Goal: Transaction & Acquisition: Purchase product/service

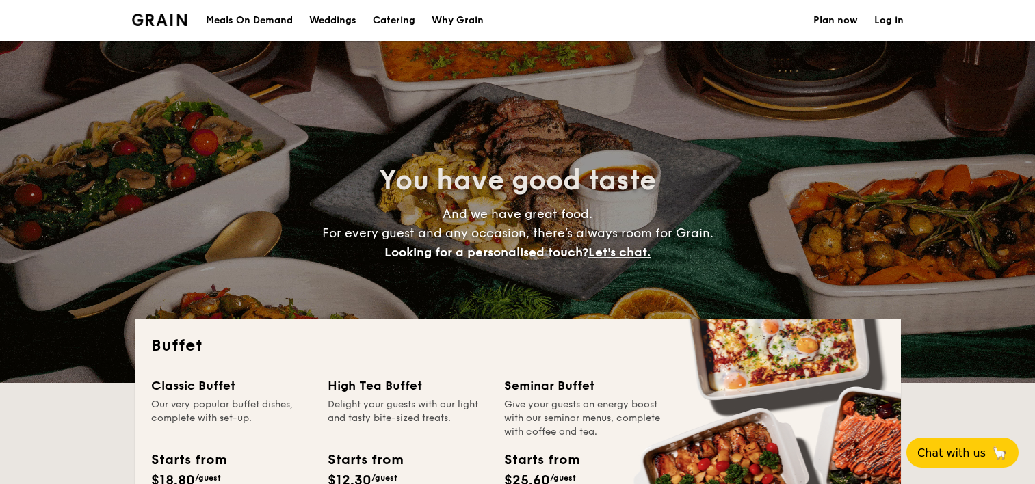
select select
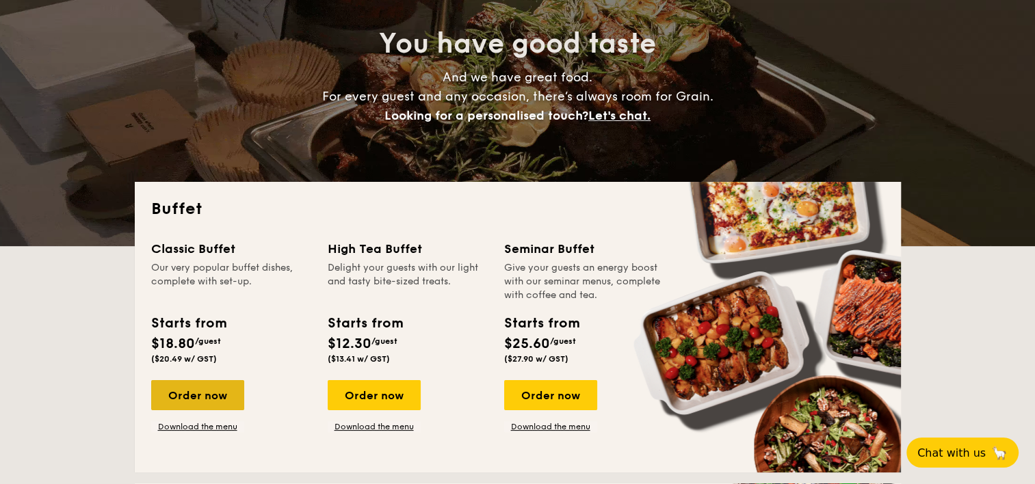
click at [197, 393] on div "Order now" at bounding box center [197, 395] width 93 height 30
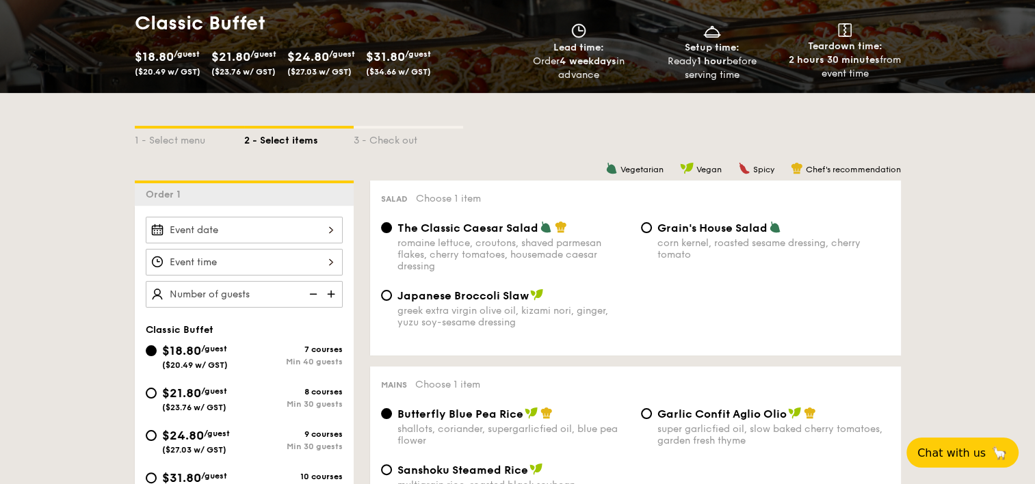
scroll to position [274, 0]
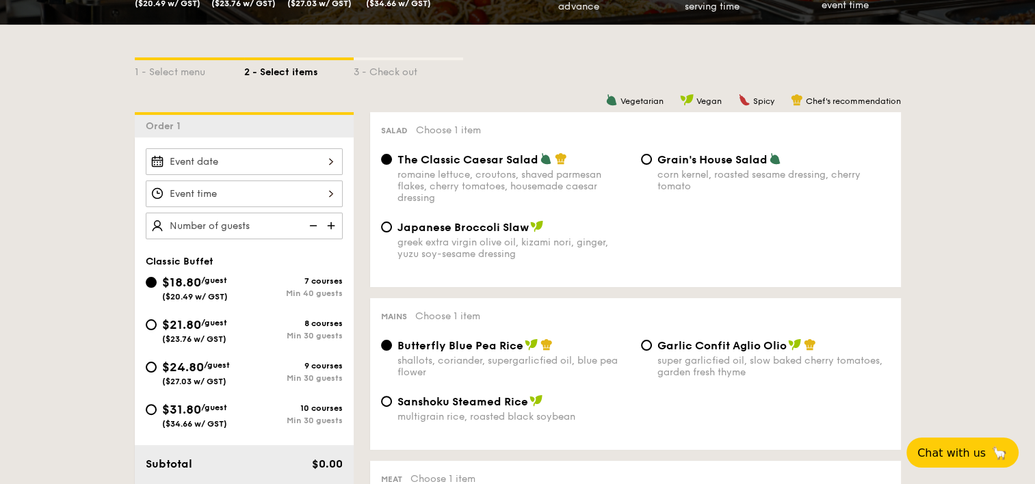
click at [331, 224] on img at bounding box center [332, 226] width 21 height 26
click at [315, 227] on img at bounding box center [312, 226] width 21 height 26
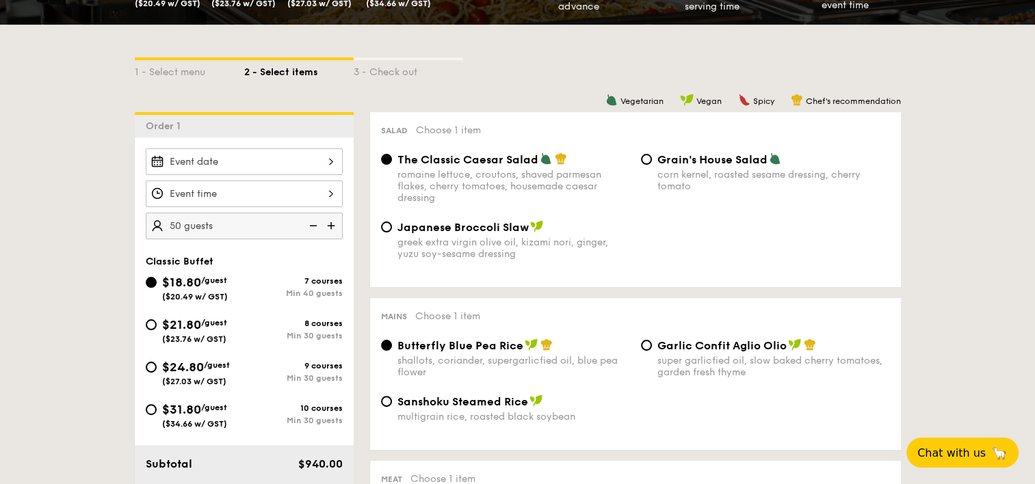
click at [315, 227] on img at bounding box center [312, 226] width 21 height 26
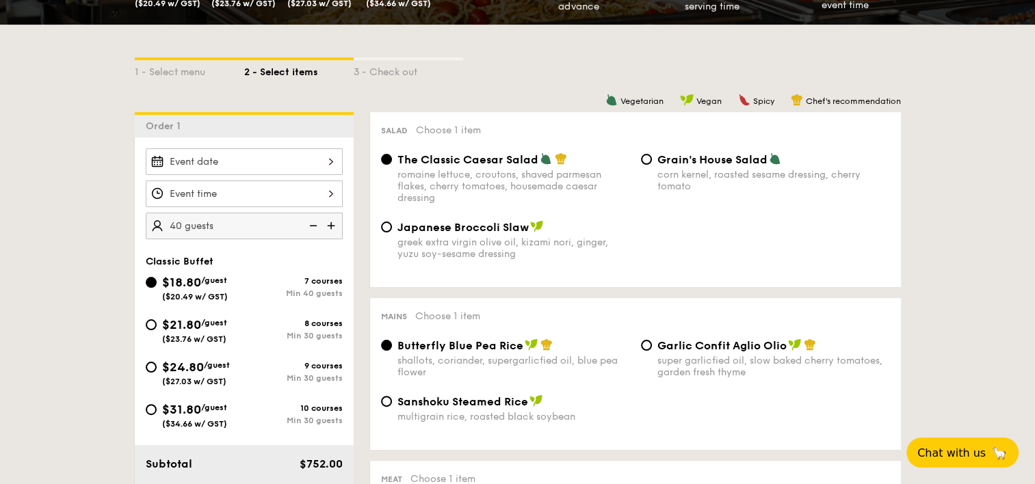
click at [315, 227] on img at bounding box center [312, 226] width 21 height 26
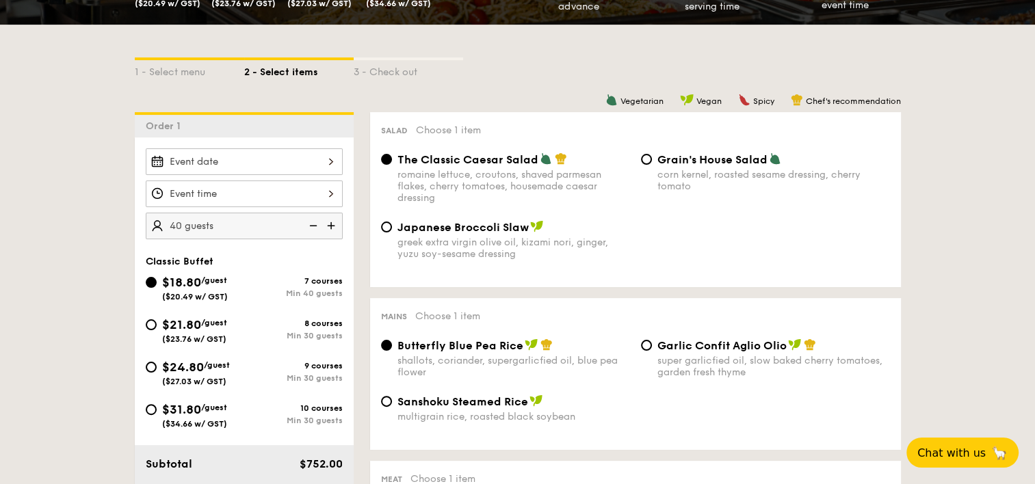
click at [315, 227] on img at bounding box center [312, 226] width 21 height 26
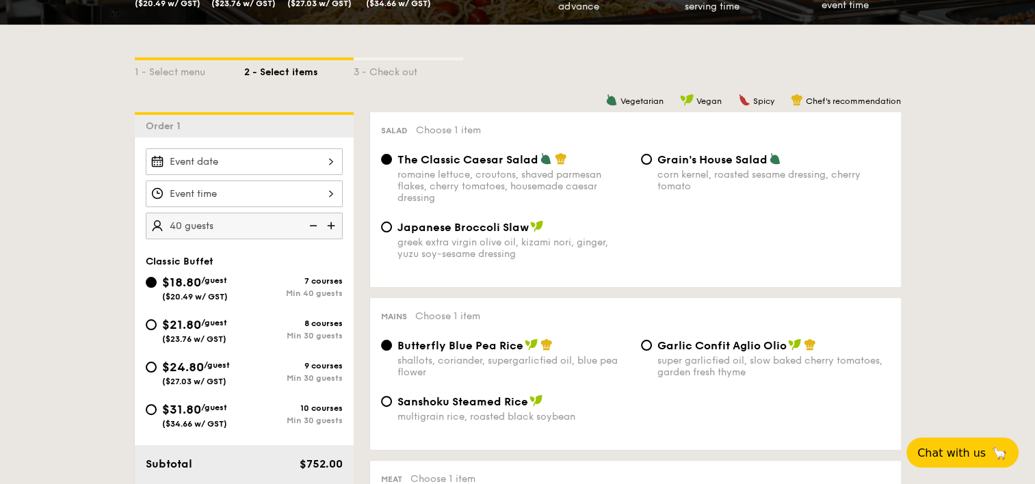
click at [315, 227] on img at bounding box center [312, 226] width 21 height 26
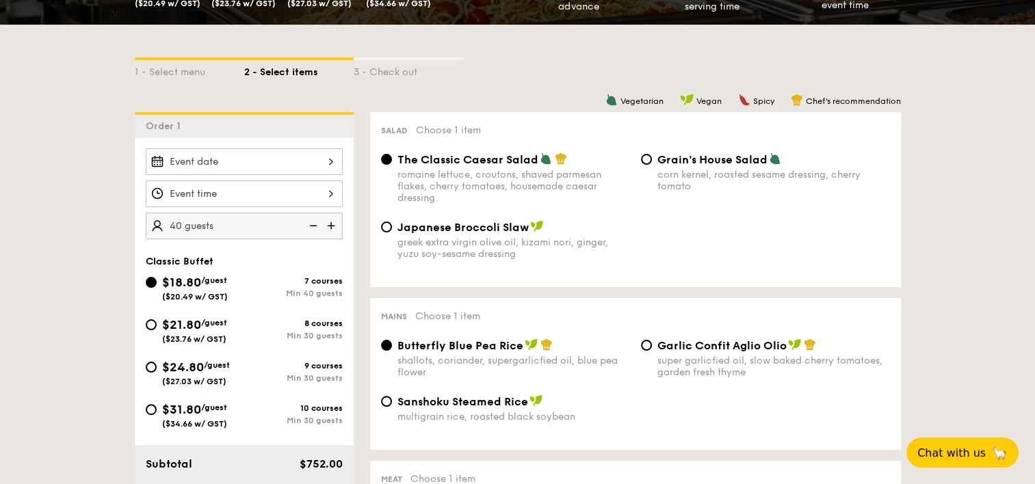
click at [315, 227] on img at bounding box center [312, 226] width 21 height 26
click at [339, 228] on img at bounding box center [332, 226] width 21 height 26
click at [337, 231] on img at bounding box center [332, 226] width 21 height 26
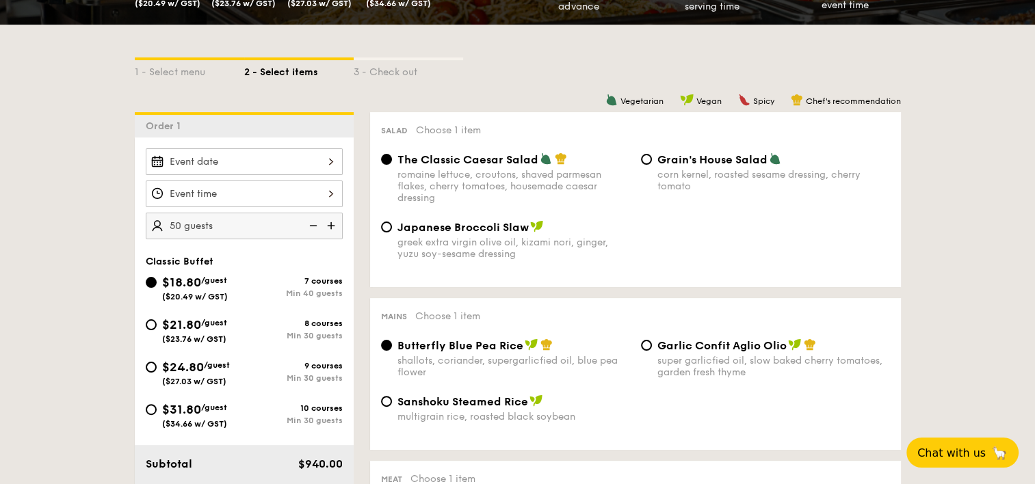
click at [334, 226] on img at bounding box center [332, 226] width 21 height 26
click at [311, 228] on img at bounding box center [312, 226] width 21 height 26
type input "40 guests"
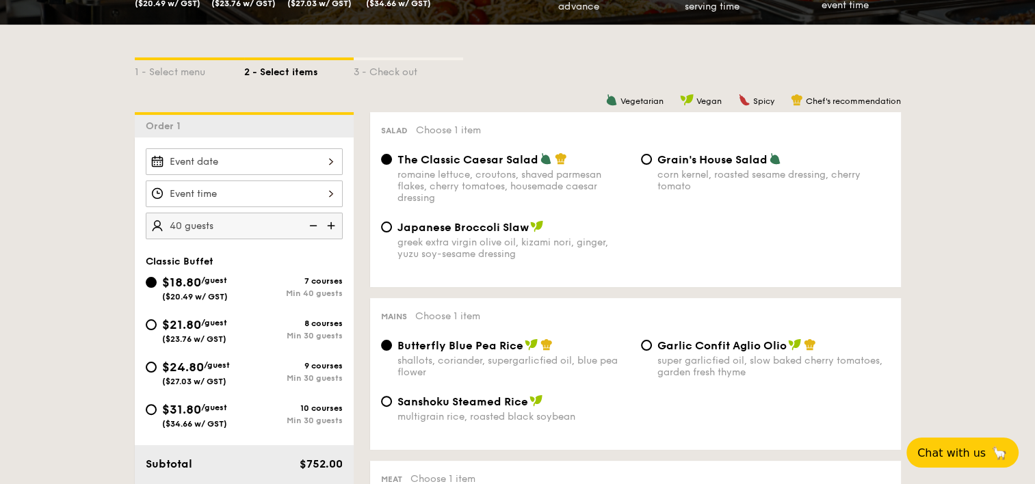
click at [311, 228] on img at bounding box center [312, 226] width 21 height 26
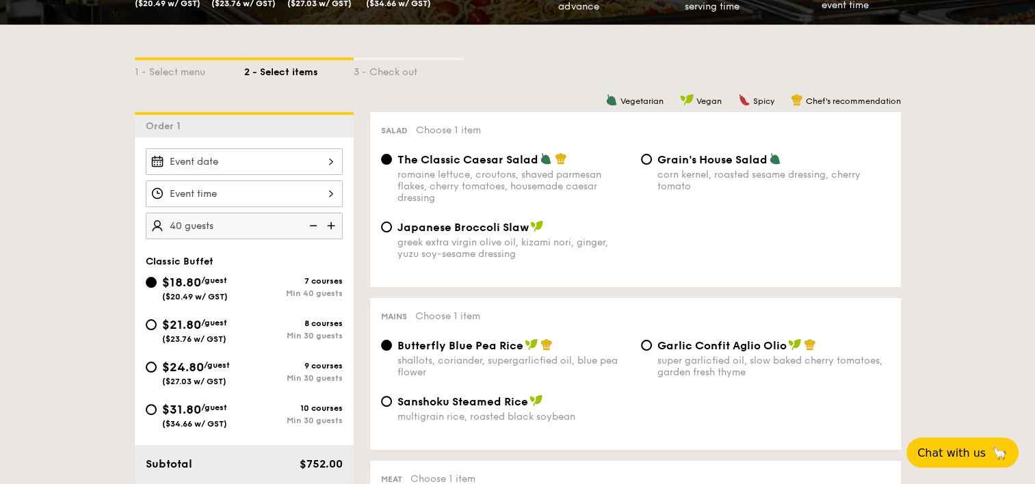
click at [311, 228] on img at bounding box center [312, 226] width 21 height 26
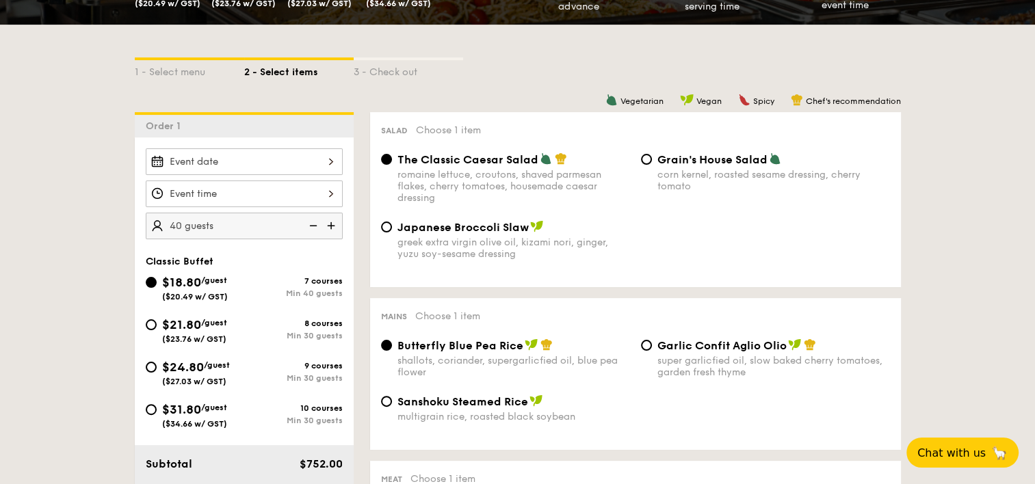
click at [311, 228] on img at bounding box center [312, 226] width 21 height 26
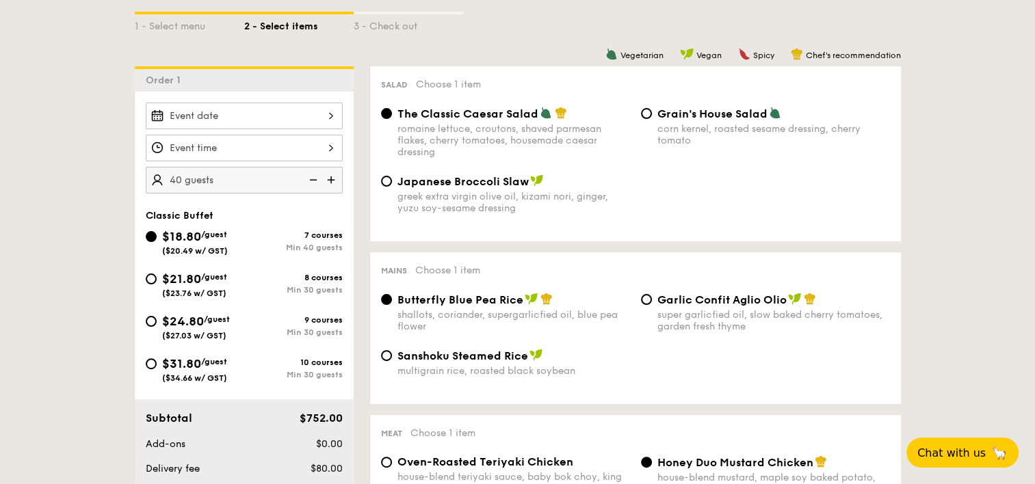
scroll to position [342, 0]
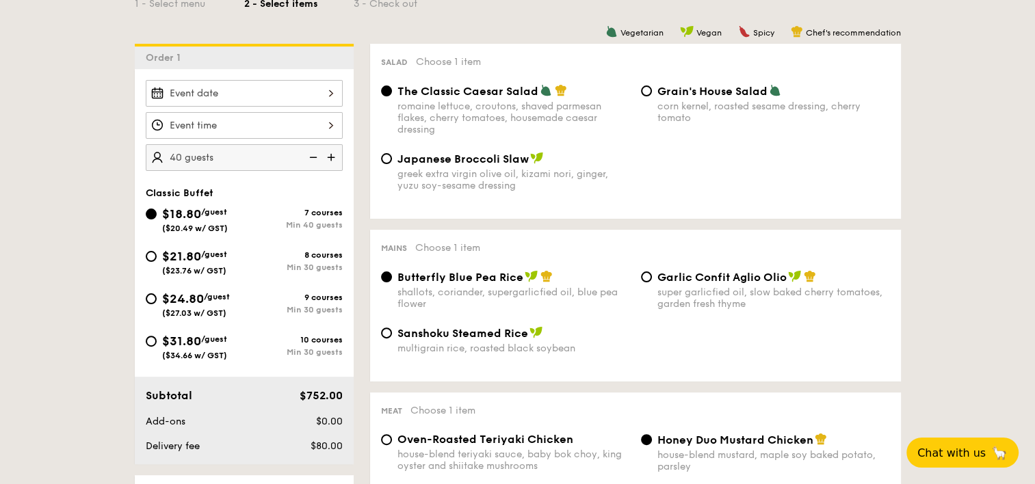
click at [312, 159] on img at bounding box center [312, 157] width 21 height 26
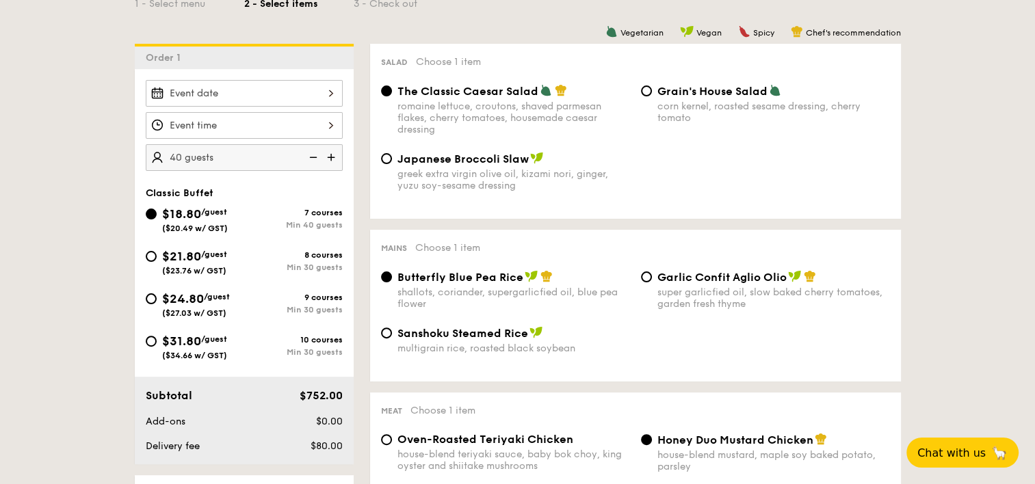
click at [312, 159] on img at bounding box center [312, 157] width 21 height 26
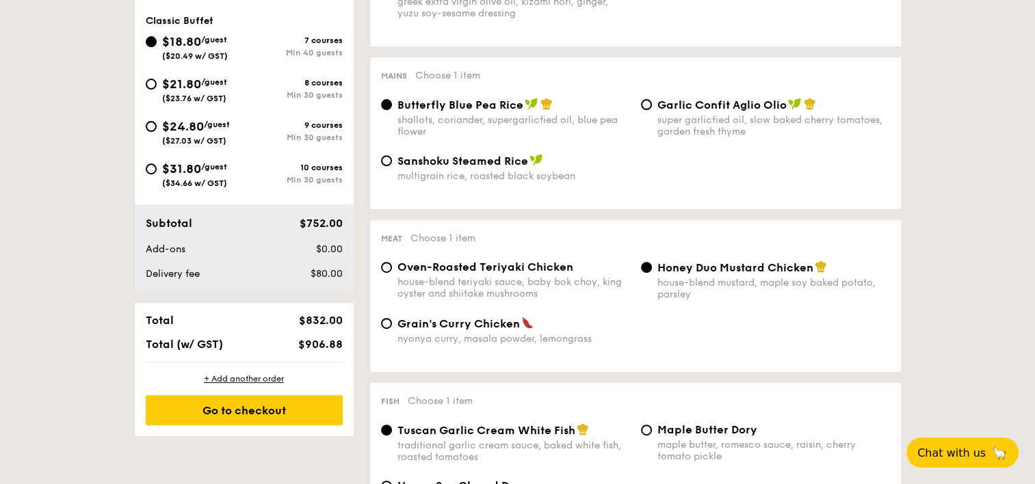
scroll to position [547, 0]
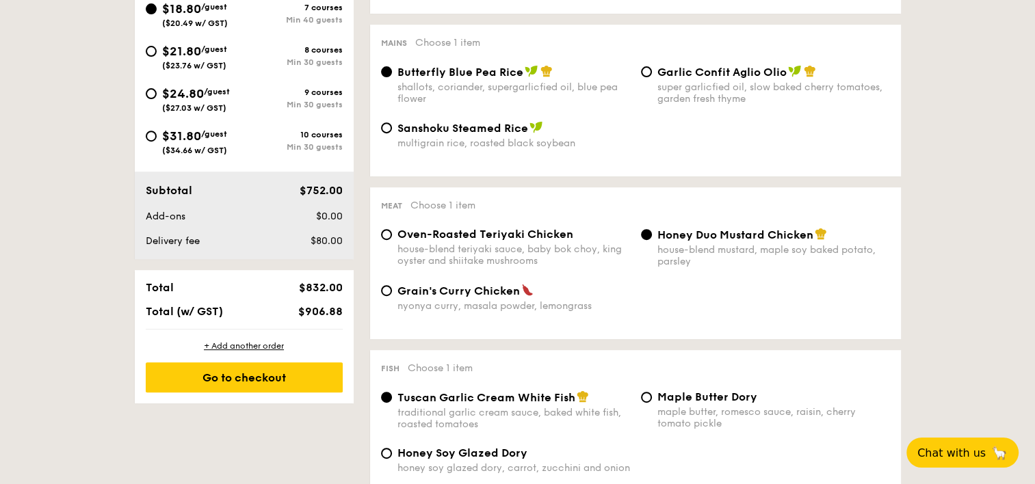
drag, startPoint x: 303, startPoint y: 240, endPoint x: 344, endPoint y: 242, distance: 41.1
click at [344, 242] on div "$80.00" at bounding box center [306, 242] width 83 height 14
click at [811, 274] on div "Oven-Roasted Teriyaki Chicken house-blend teriyaki sauce, baby bok choy, king o…" at bounding box center [636, 256] width 520 height 56
select select
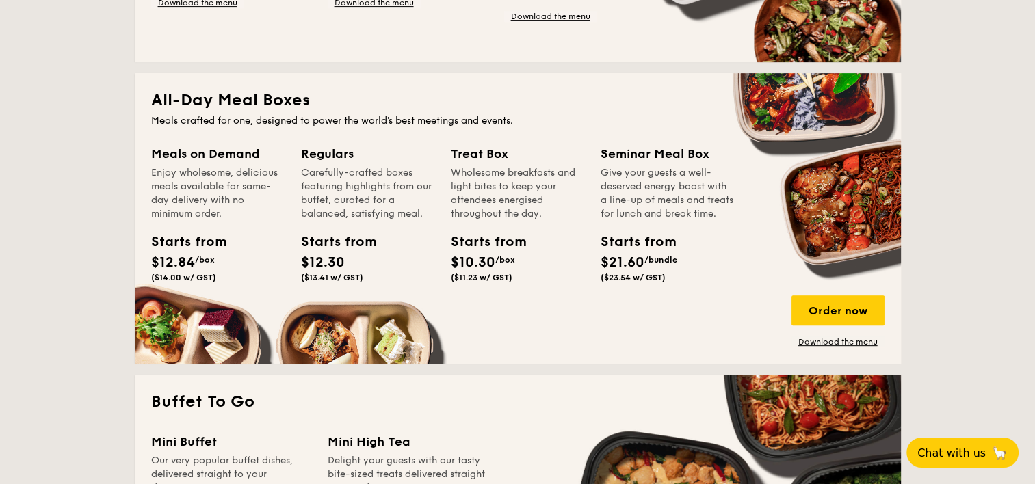
scroll to position [137, 0]
